Goal: Task Accomplishment & Management: Use online tool/utility

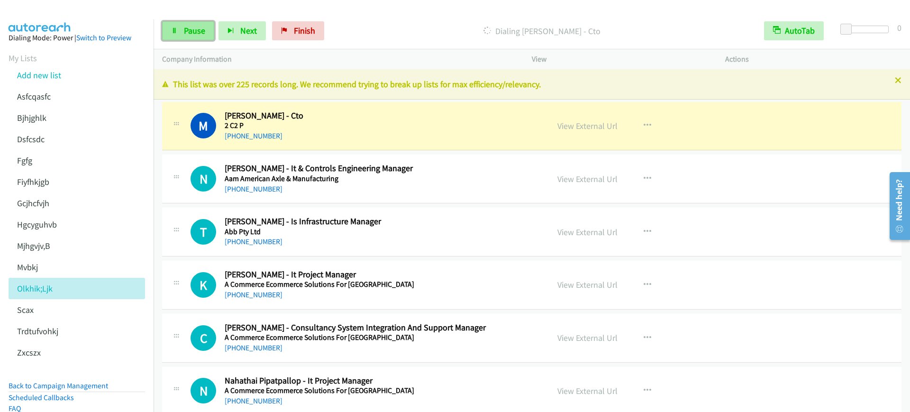
click at [164, 34] on link "Pause" at bounding box center [188, 30] width 52 height 19
click at [668, 117] on div "View External Url View External Url Schedule/Manage Callback Start Calls Here R…" at bounding box center [650, 125] width 202 height 31
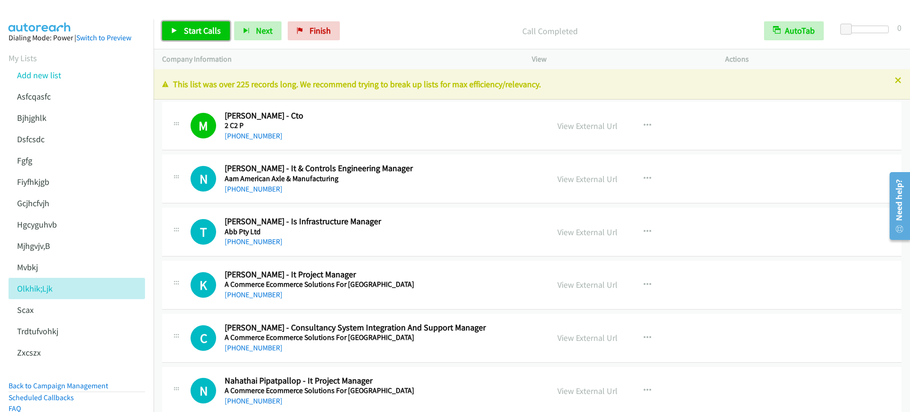
click at [202, 32] on span "Start Calls" at bounding box center [202, 30] width 37 height 11
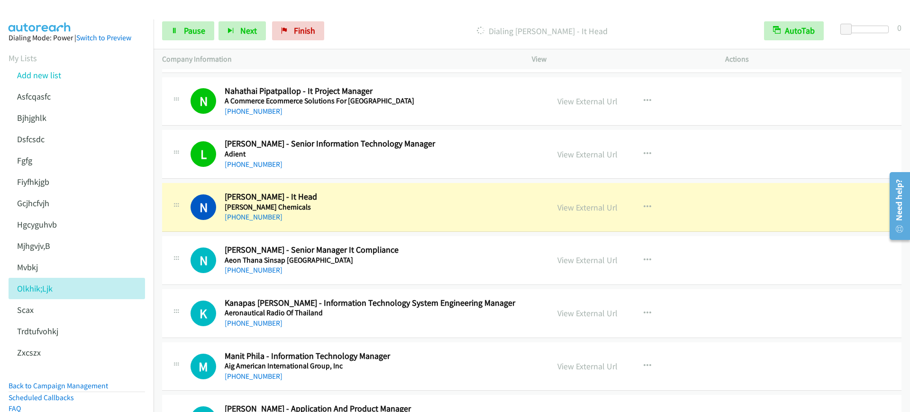
scroll to position [355, 0]
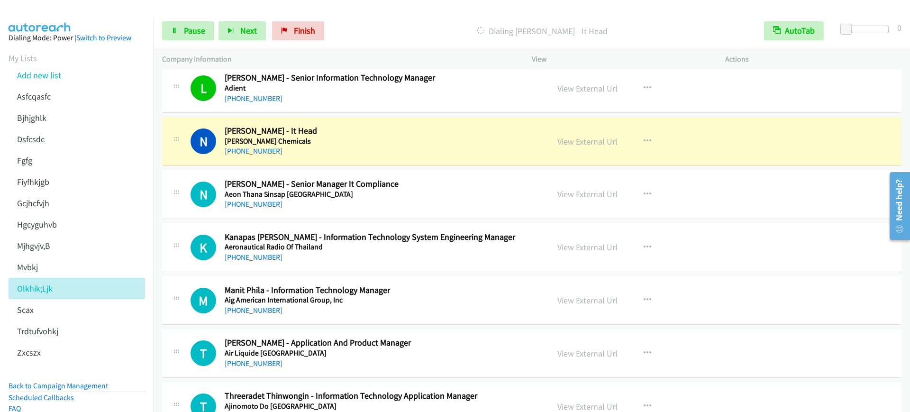
click at [357, 129] on h2 "Narendra Reddy - It Head" at bounding box center [380, 131] width 311 height 11
click at [187, 35] on span "Pause" at bounding box center [194, 30] width 21 height 11
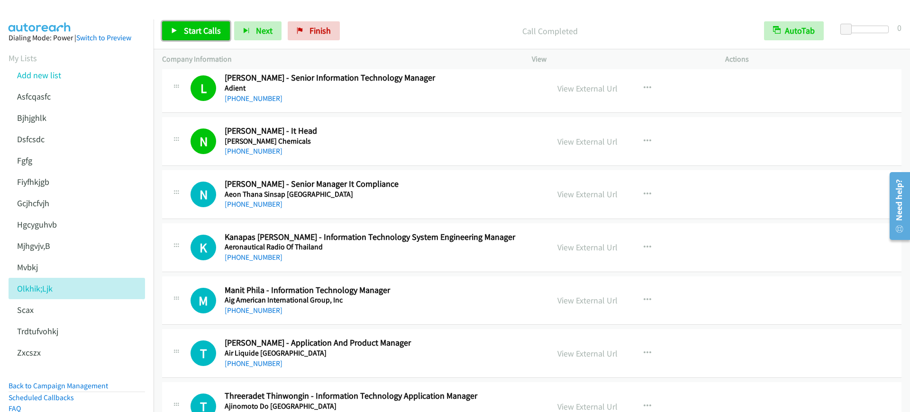
click at [193, 33] on span "Start Calls" at bounding box center [202, 30] width 37 height 11
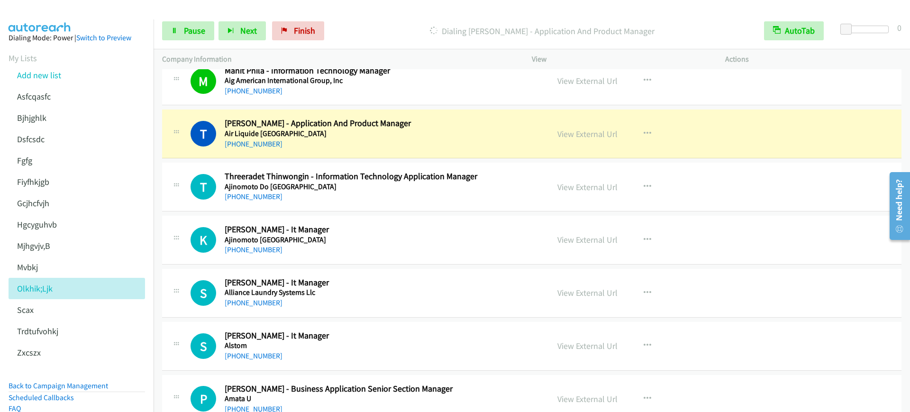
scroll to position [592, 0]
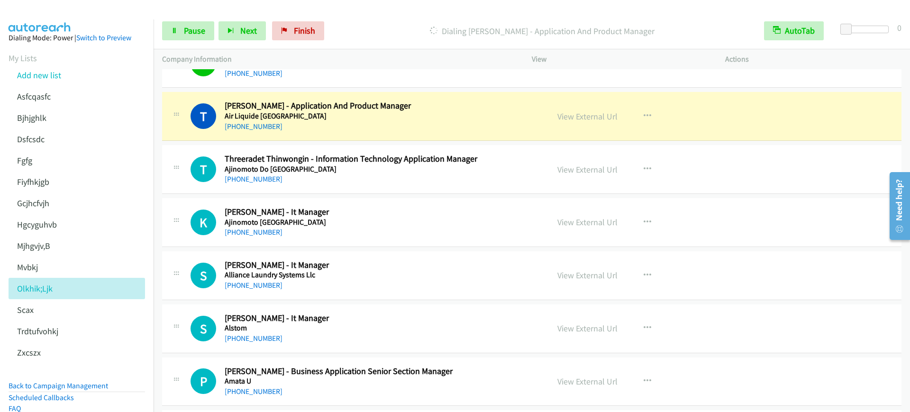
click at [397, 126] on div "+66 89 920 5709" at bounding box center [380, 126] width 311 height 11
click at [179, 26] on link "Pause" at bounding box center [188, 30] width 52 height 19
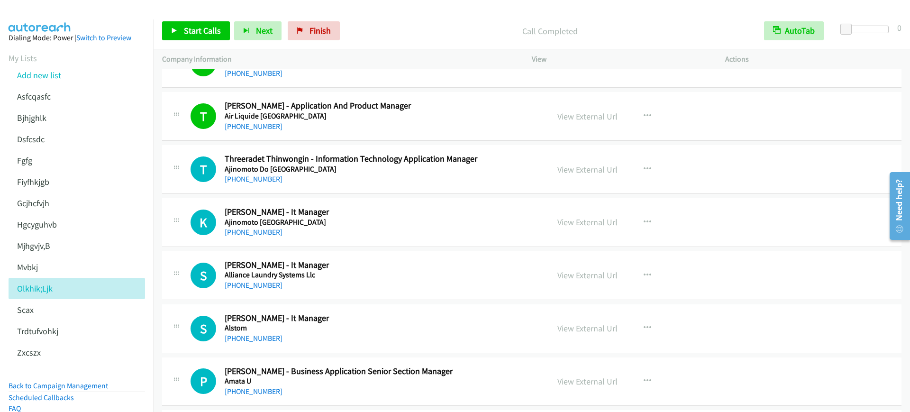
click at [201, 41] on div "Start Calls Pause Next Finish Call Completed AutoTab AutoTab 0" at bounding box center [531, 31] width 756 height 36
click at [197, 31] on span "Start Calls" at bounding box center [202, 30] width 37 height 11
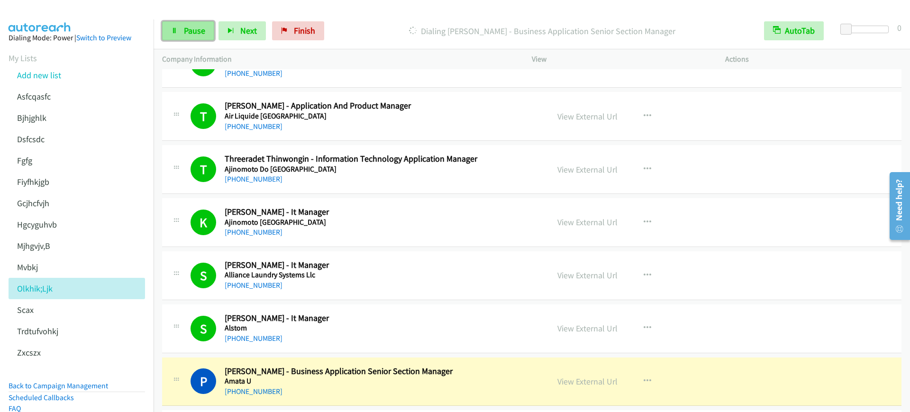
click at [189, 36] on link "Pause" at bounding box center [188, 30] width 52 height 19
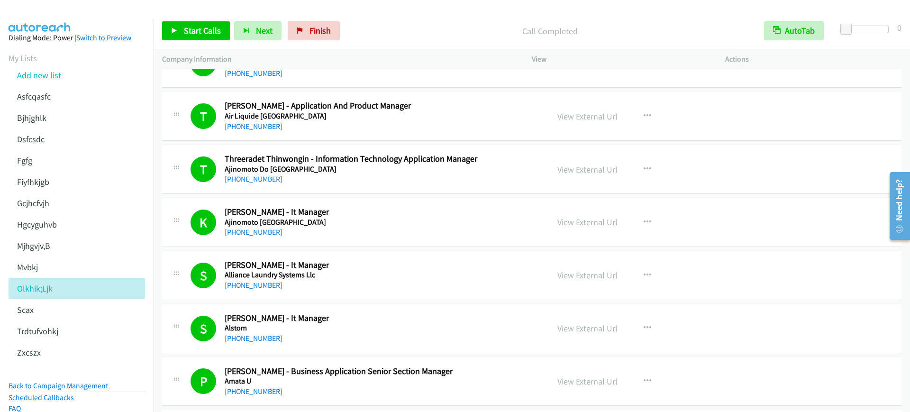
click at [197, 42] on div "Start Calls Pause Next Finish Call Completed AutoTab AutoTab 0" at bounding box center [531, 31] width 756 height 36
click at [209, 32] on span "Start Calls" at bounding box center [202, 30] width 37 height 11
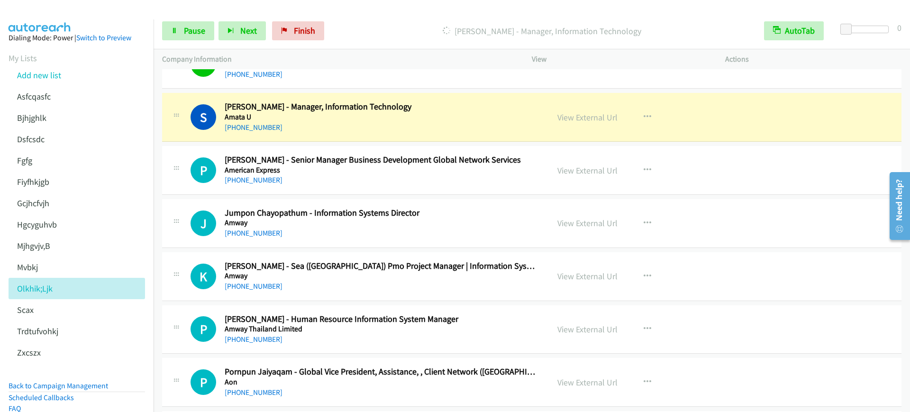
scroll to position [888, 0]
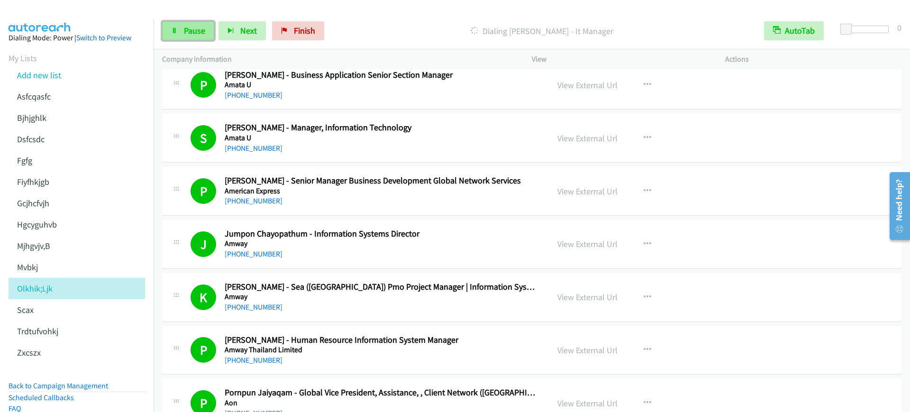
click at [180, 24] on link "Pause" at bounding box center [188, 30] width 52 height 19
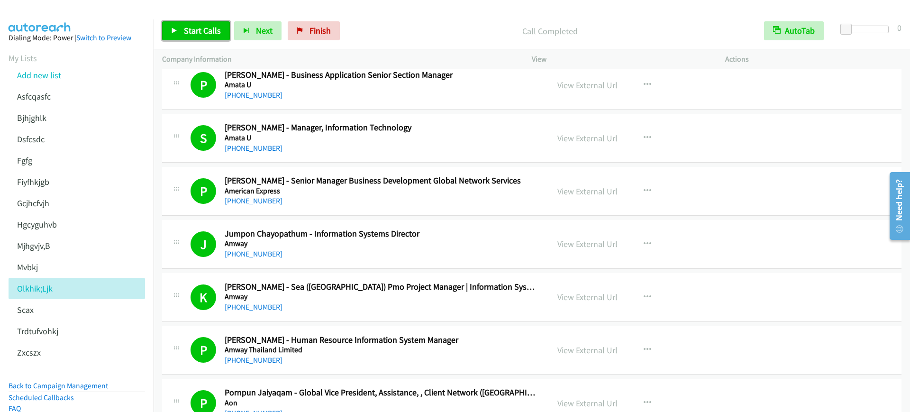
click at [183, 30] on link "Start Calls" at bounding box center [196, 30] width 68 height 19
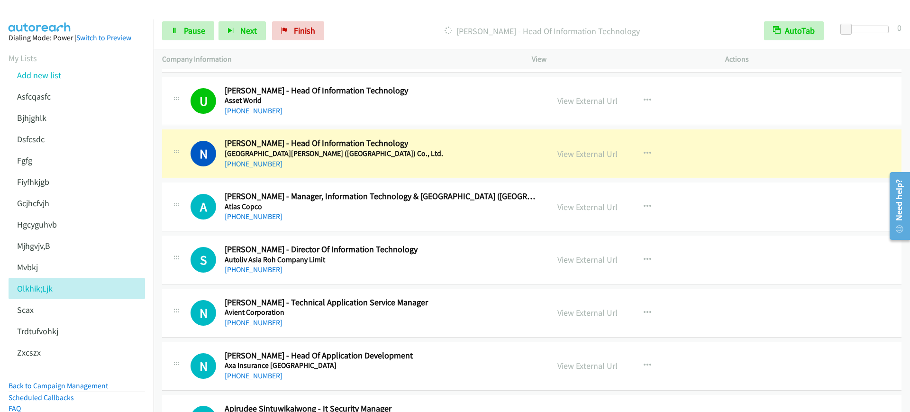
scroll to position [1421, 0]
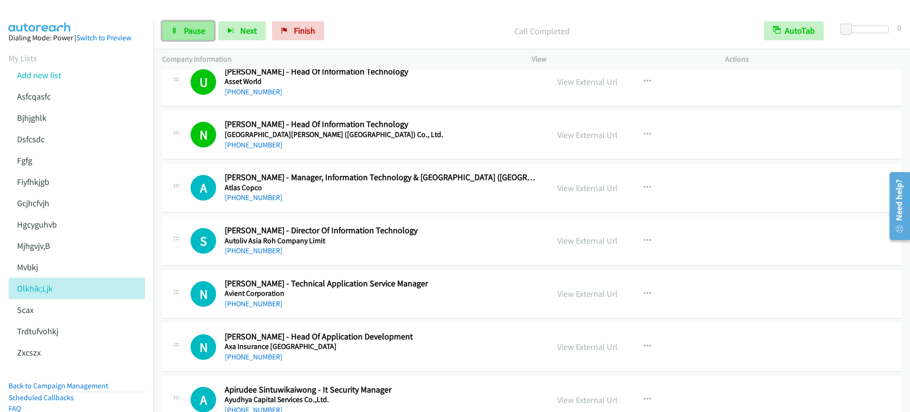
click at [188, 29] on span "Pause" at bounding box center [194, 30] width 21 height 11
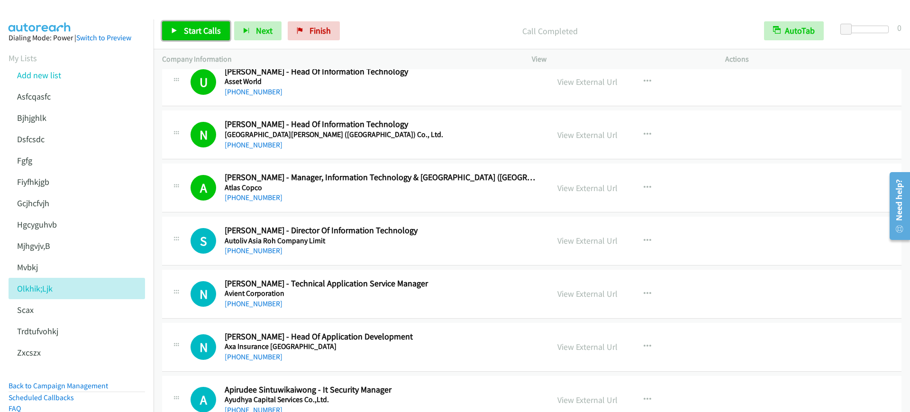
click at [199, 27] on span "Start Calls" at bounding box center [202, 30] width 37 height 11
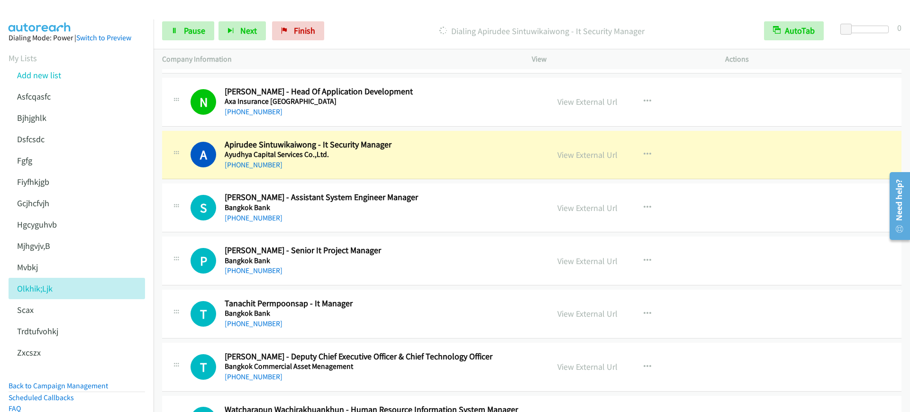
scroll to position [1658, 0]
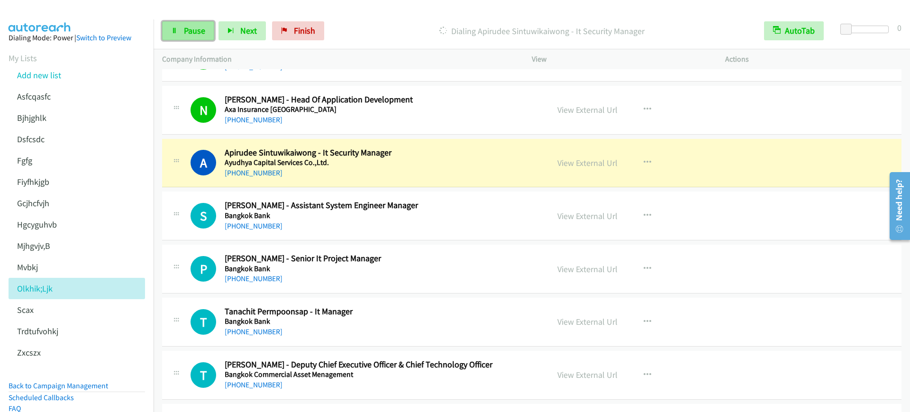
click at [194, 28] on span "Pause" at bounding box center [194, 30] width 21 height 11
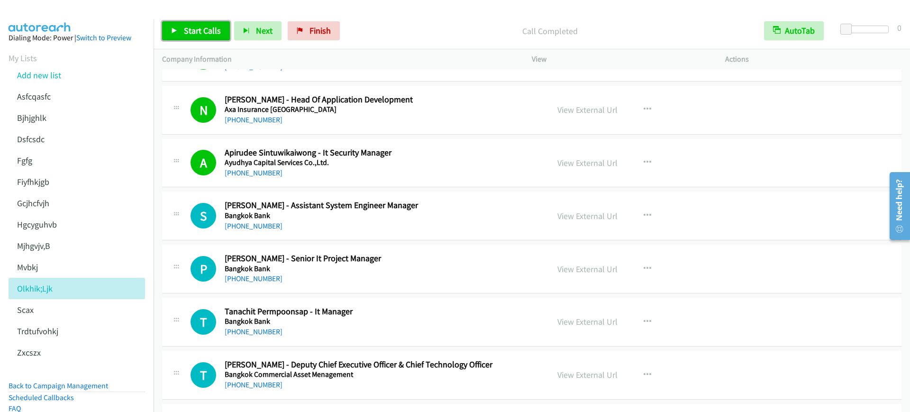
click at [194, 31] on span "Start Calls" at bounding box center [202, 30] width 37 height 11
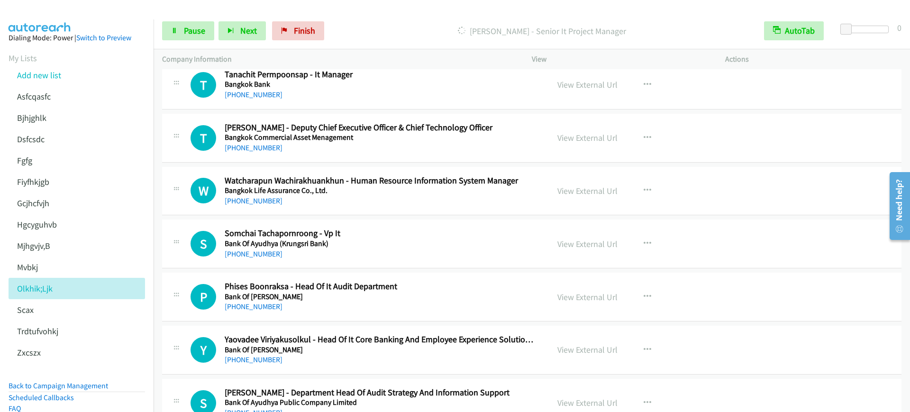
scroll to position [1777, 0]
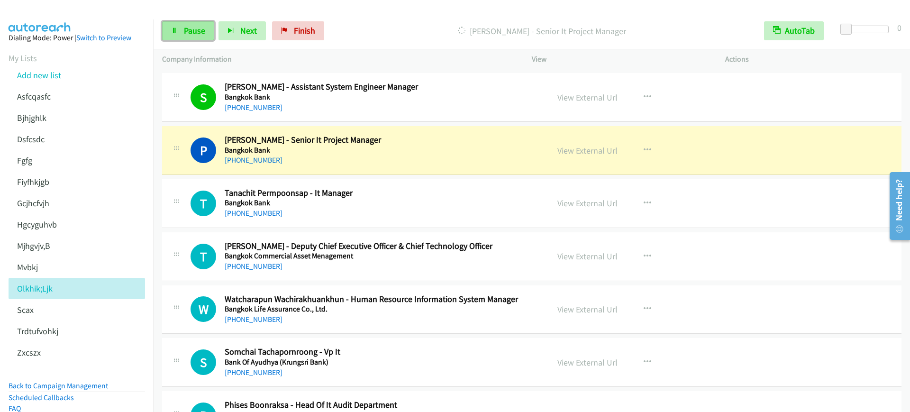
drag, startPoint x: 173, startPoint y: 30, endPoint x: 177, endPoint y: 34, distance: 6.0
click at [173, 30] on icon at bounding box center [174, 31] width 7 height 7
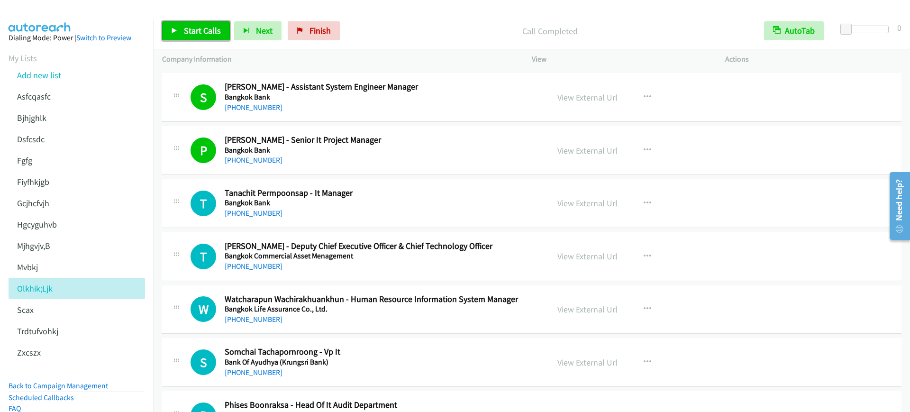
click at [187, 34] on span "Start Calls" at bounding box center [202, 30] width 37 height 11
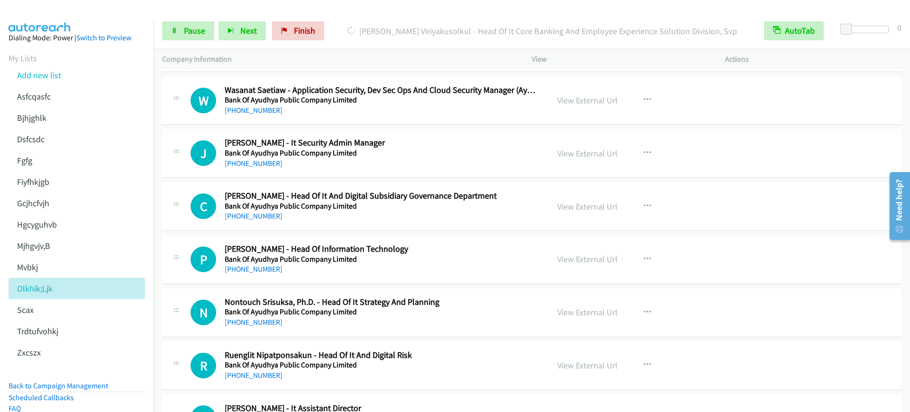
scroll to position [2132, 0]
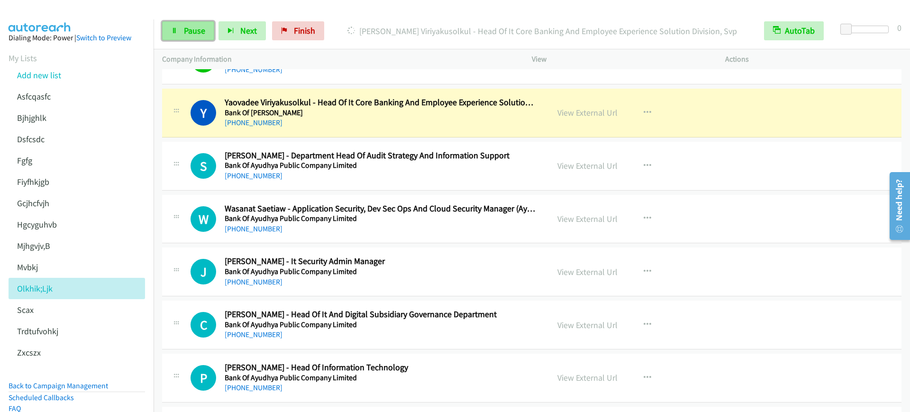
click at [196, 31] on span "Pause" at bounding box center [194, 30] width 21 height 11
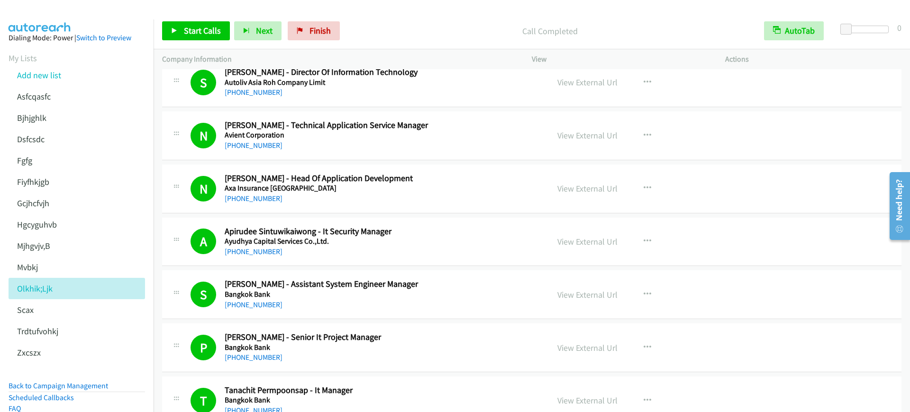
scroll to position [1599, 0]
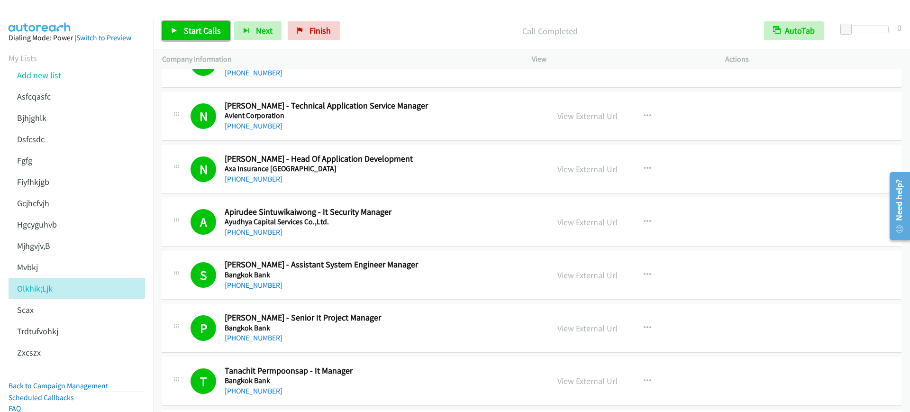
click at [195, 36] on link "Start Calls" at bounding box center [196, 30] width 68 height 19
click at [195, 36] on span "Pause" at bounding box center [194, 30] width 21 height 11
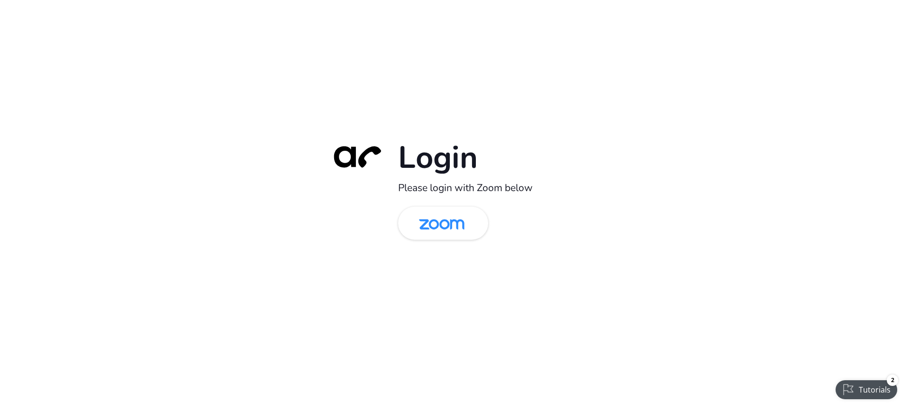
click at [436, 204] on div "Login Please login with Zoom below" at bounding box center [454, 206] width 265 height 136
click at [430, 223] on img at bounding box center [441, 223] width 65 height 31
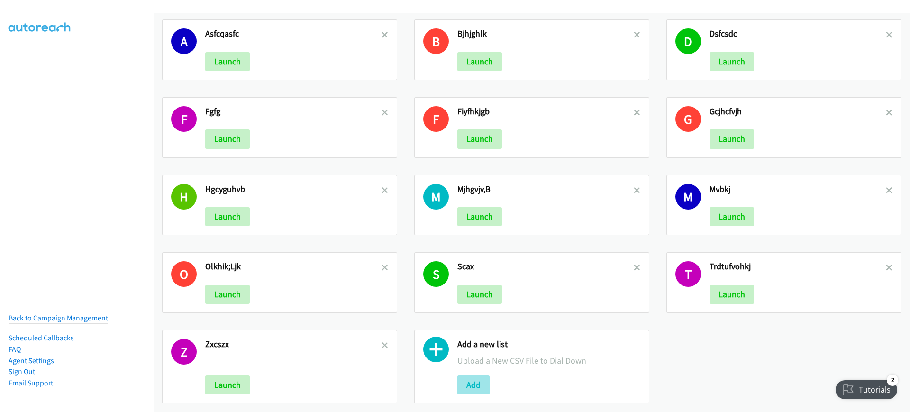
scroll to position [28, 0]
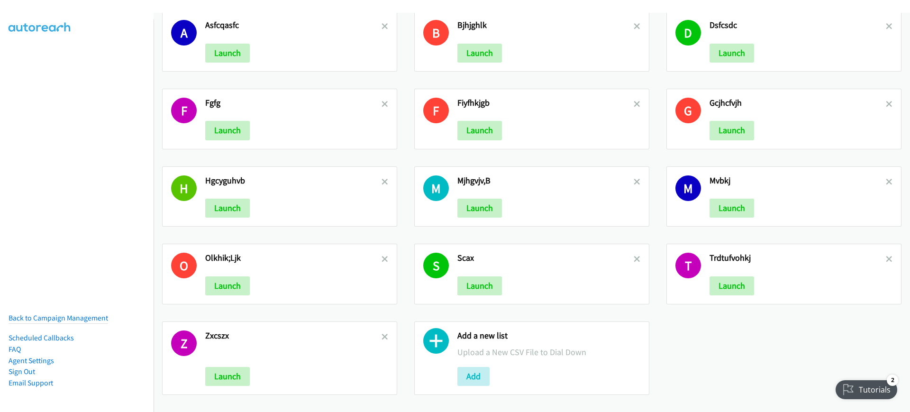
click at [464, 367] on div "Add" at bounding box center [548, 376] width 183 height 19
click at [464, 367] on button "Add" at bounding box center [473, 376] width 32 height 19
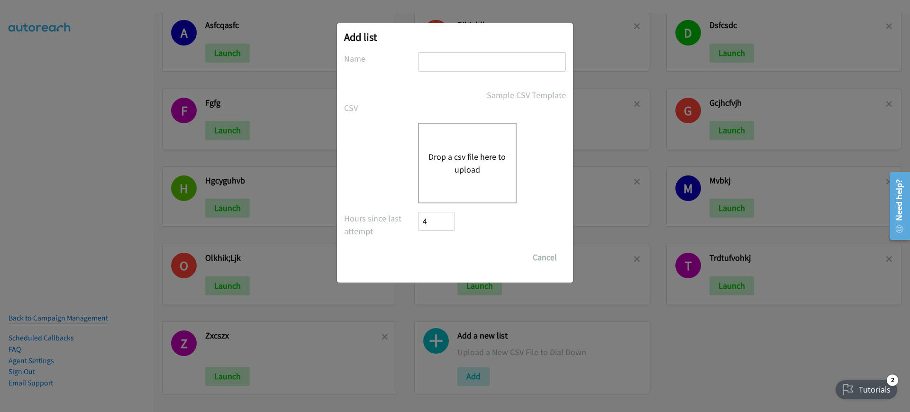
click at [432, 157] on button "Drop a csv file here to upload" at bounding box center [467, 163] width 78 height 26
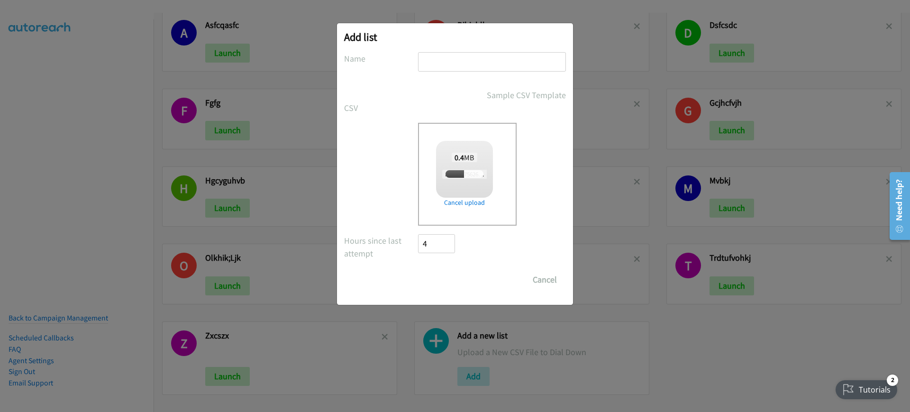
click at [479, 60] on input "text" at bounding box center [492, 61] width 148 height 19
type input "sdfdsvcz"
checkbox input "true"
type input "sdfdsvcz"
click at [448, 275] on input "Save List" at bounding box center [443, 279] width 50 height 19
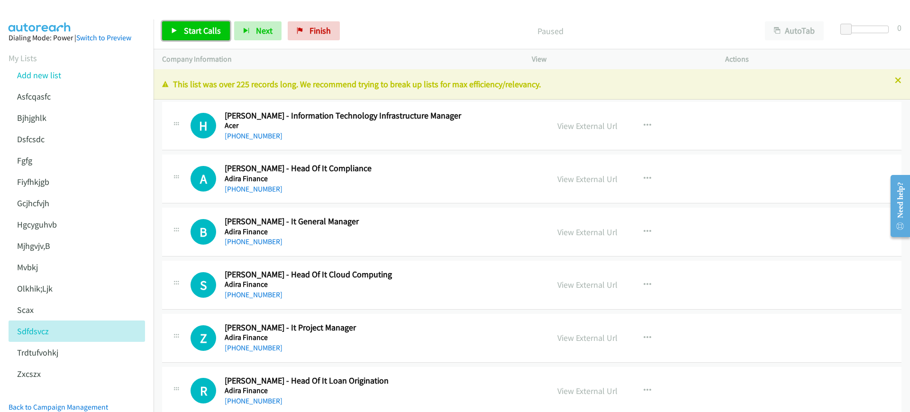
click at [205, 31] on span "Start Calls" at bounding box center [202, 30] width 37 height 11
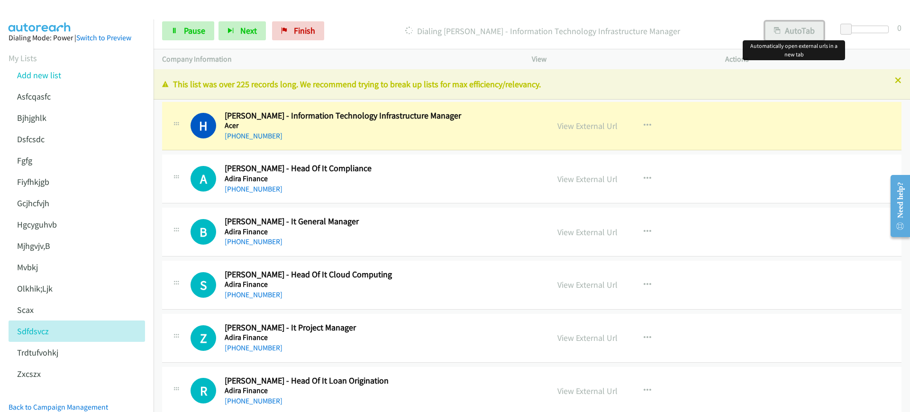
click at [807, 33] on button "AutoTab" at bounding box center [794, 30] width 59 height 19
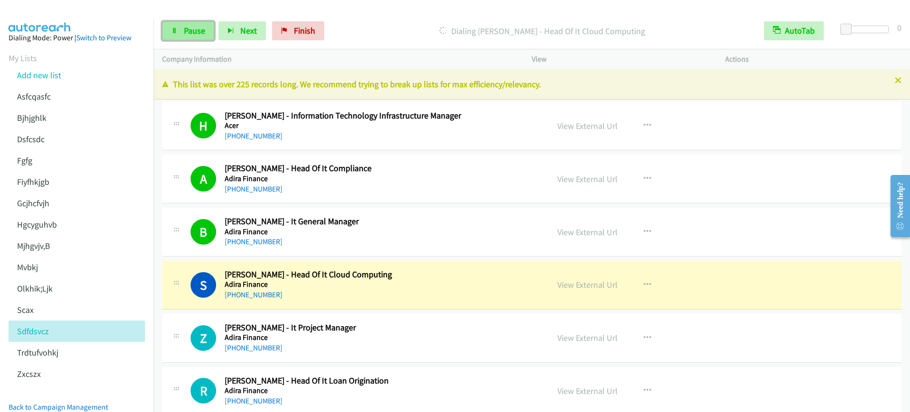
click at [172, 28] on icon at bounding box center [174, 31] width 7 height 7
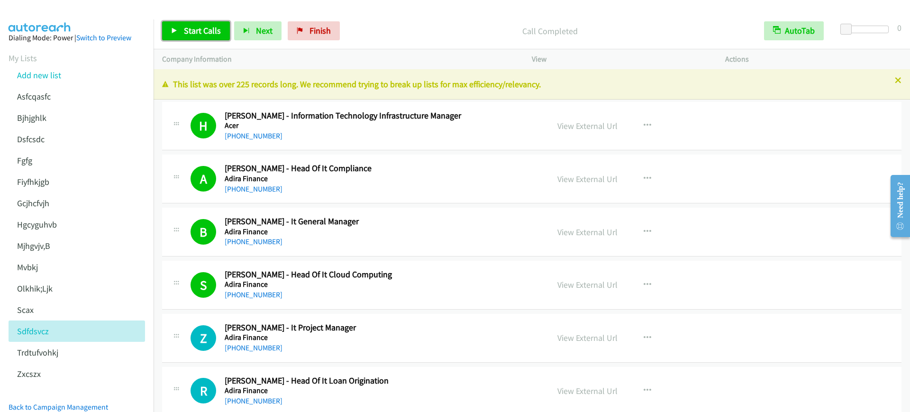
click at [201, 32] on span "Start Calls" at bounding box center [202, 30] width 37 height 11
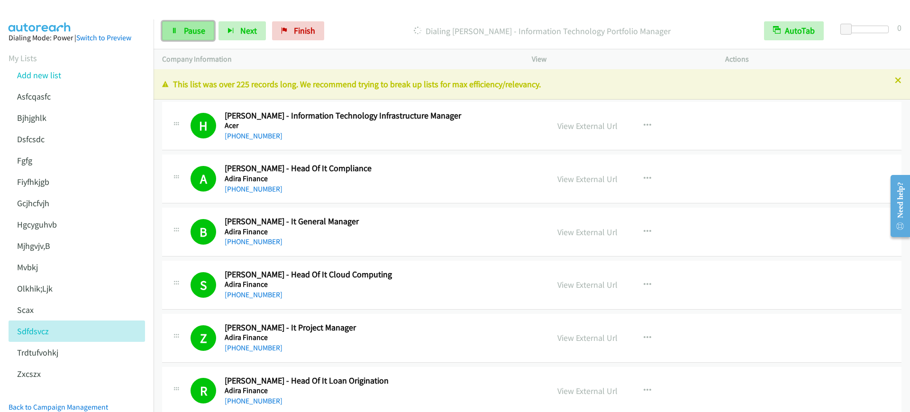
click at [188, 34] on span "Pause" at bounding box center [194, 30] width 21 height 11
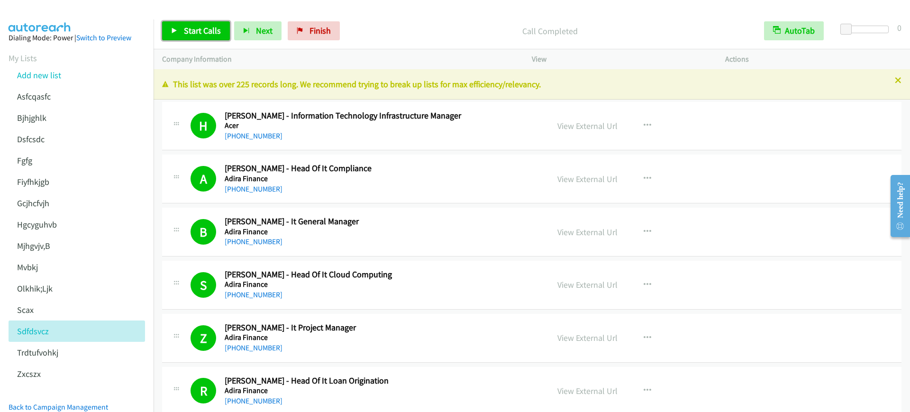
click at [191, 29] on span "Start Calls" at bounding box center [202, 30] width 37 height 11
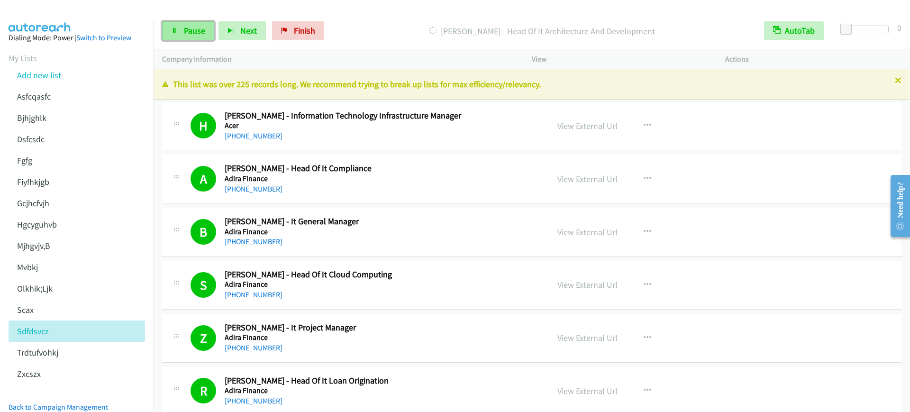
click at [191, 29] on span "Pause" at bounding box center [194, 30] width 21 height 11
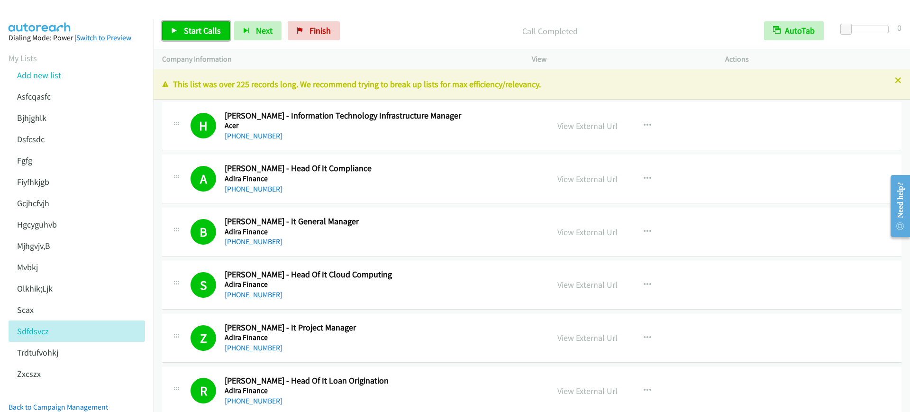
click at [202, 32] on span "Start Calls" at bounding box center [202, 30] width 37 height 11
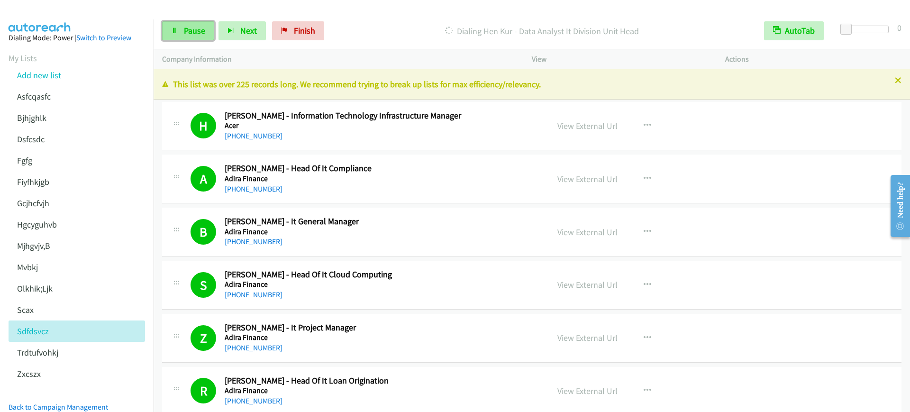
click at [189, 34] on span "Pause" at bounding box center [194, 30] width 21 height 11
